Goal: Book appointment/travel/reservation

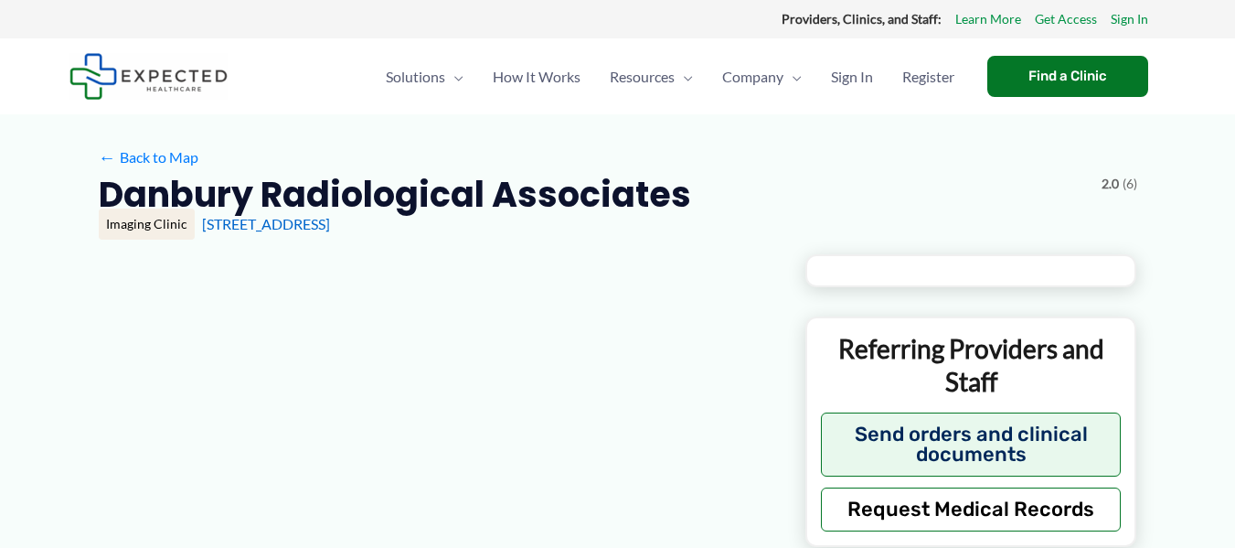
type input "**********"
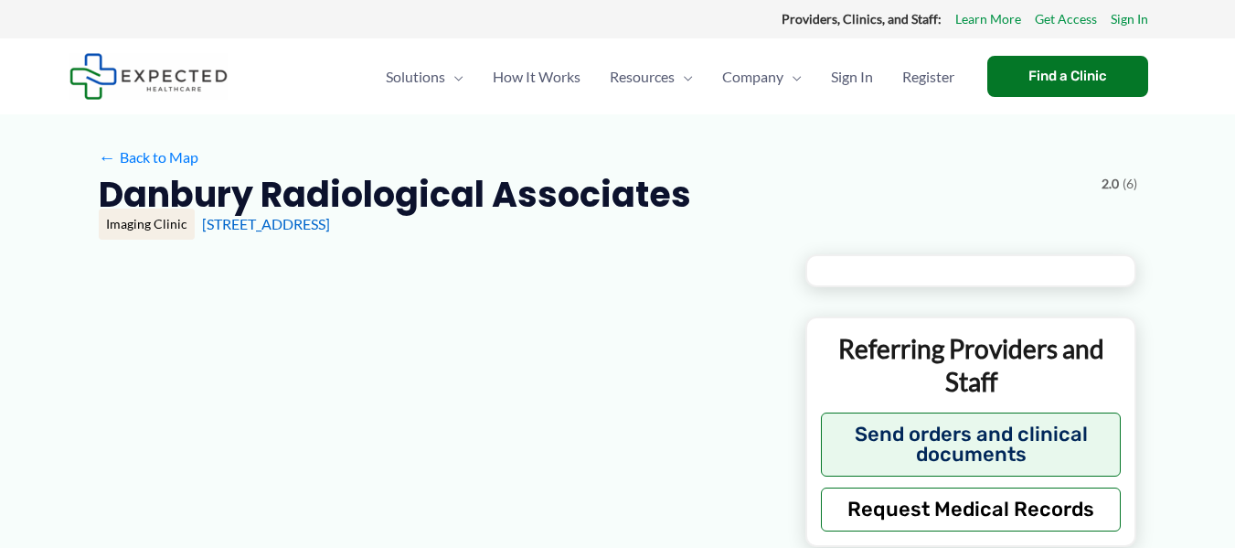
type input "**********"
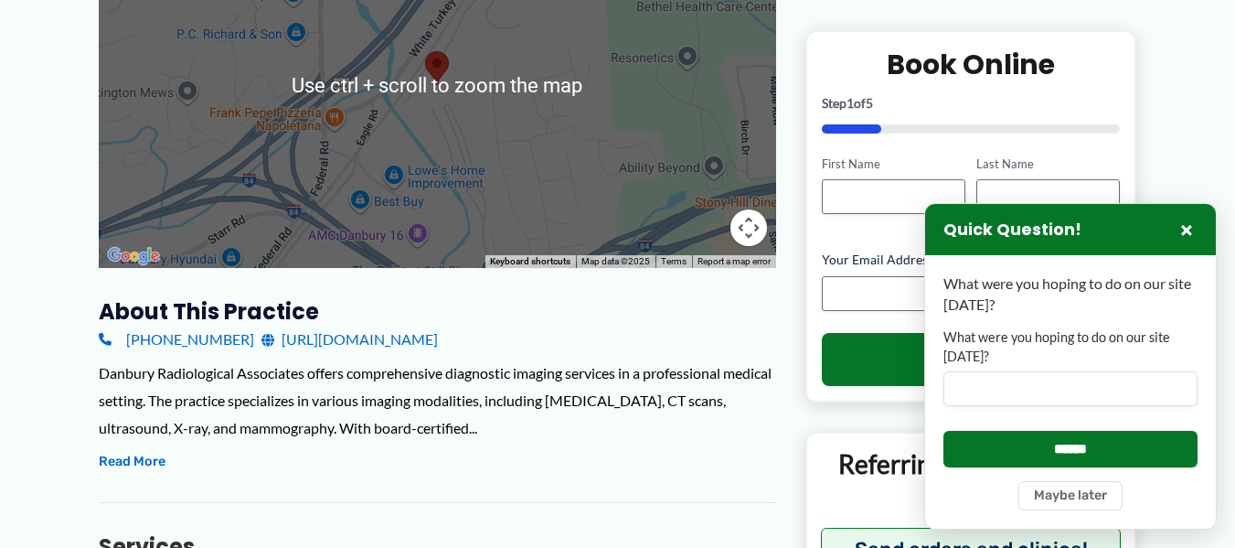
scroll to position [366, 0]
